Goal: Navigation & Orientation: Find specific page/section

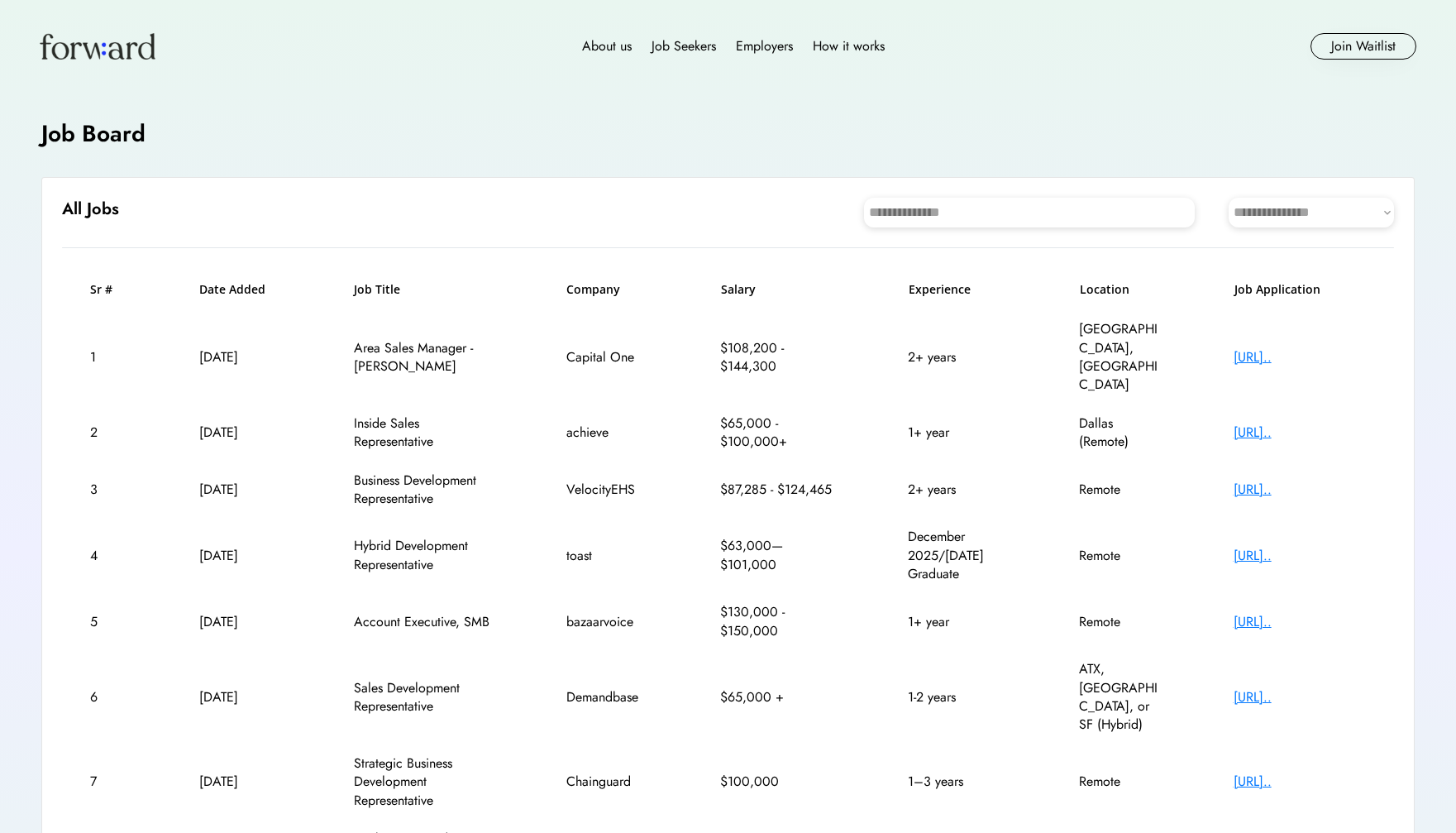
click at [89, 36] on img at bounding box center [97, 46] width 115 height 27
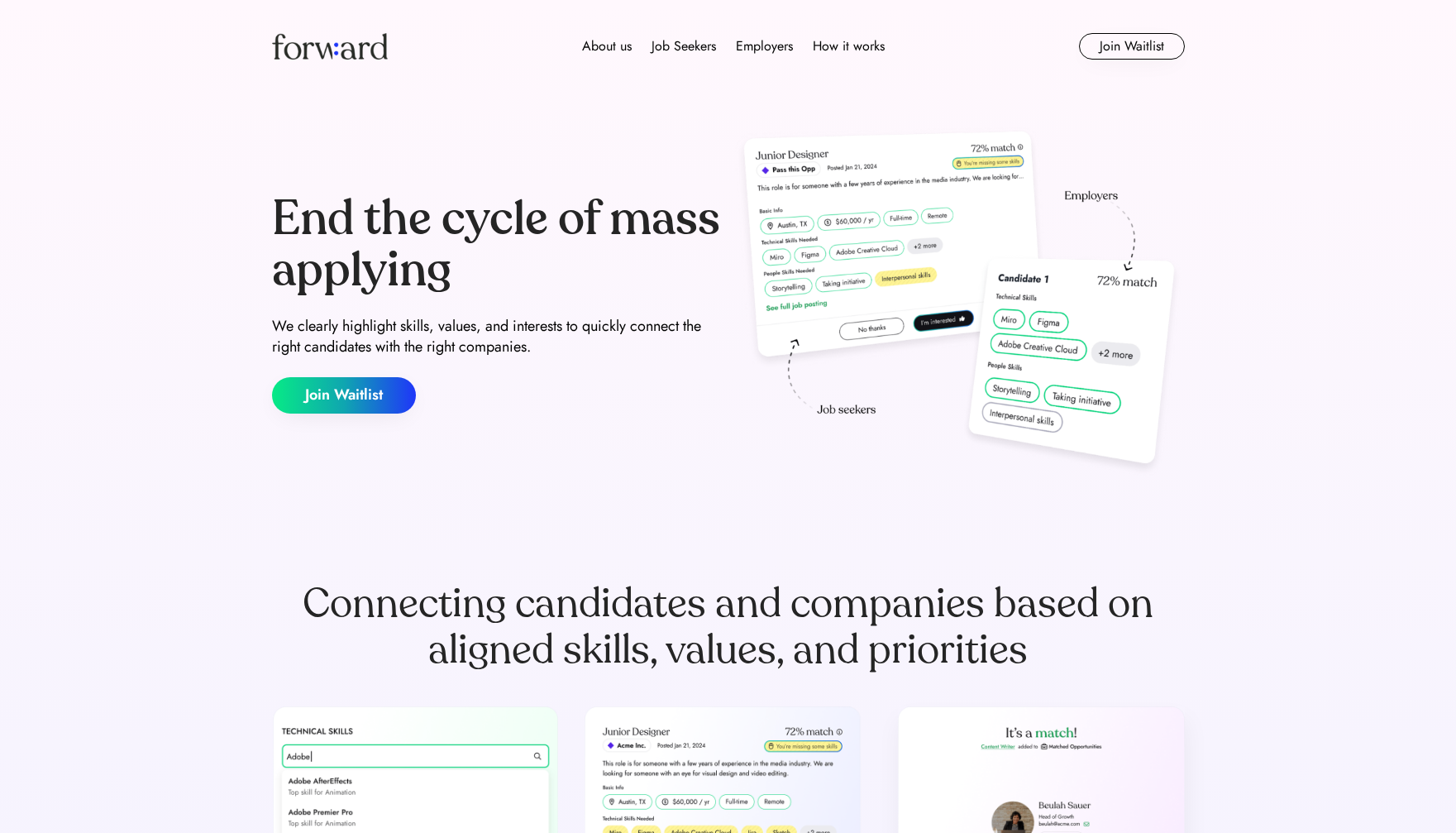
click at [349, 46] on img at bounding box center [330, 46] width 115 height 27
drag, startPoint x: 675, startPoint y: 102, endPoint x: 693, endPoint y: 103, distance: 18.0
click at [675, 102] on div "Job board" at bounding box center [686, 105] width 56 height 20
